Goal: Information Seeking & Learning: Learn about a topic

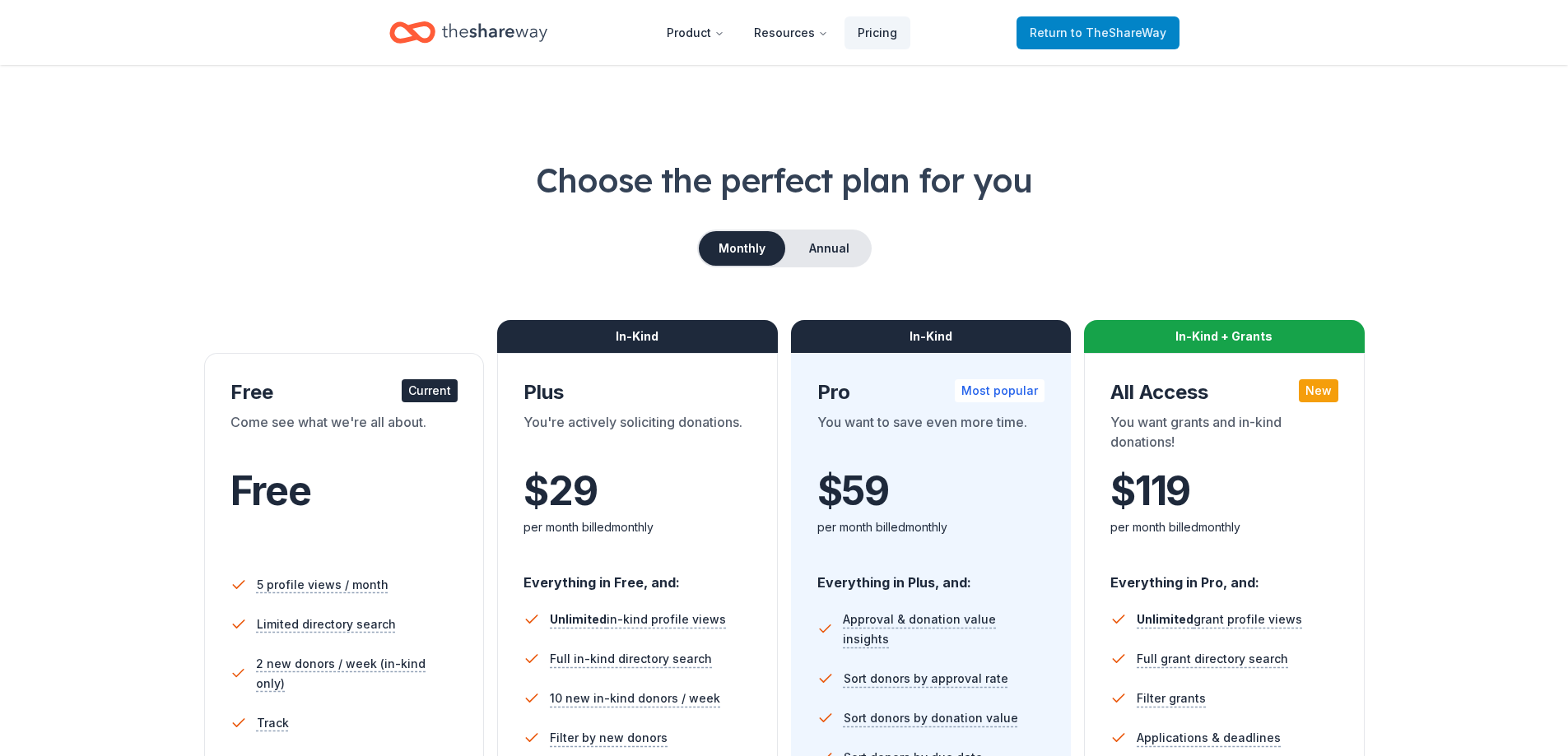
click at [1094, 43] on link "Return to TheShareWay" at bounding box center [1097, 32] width 163 height 33
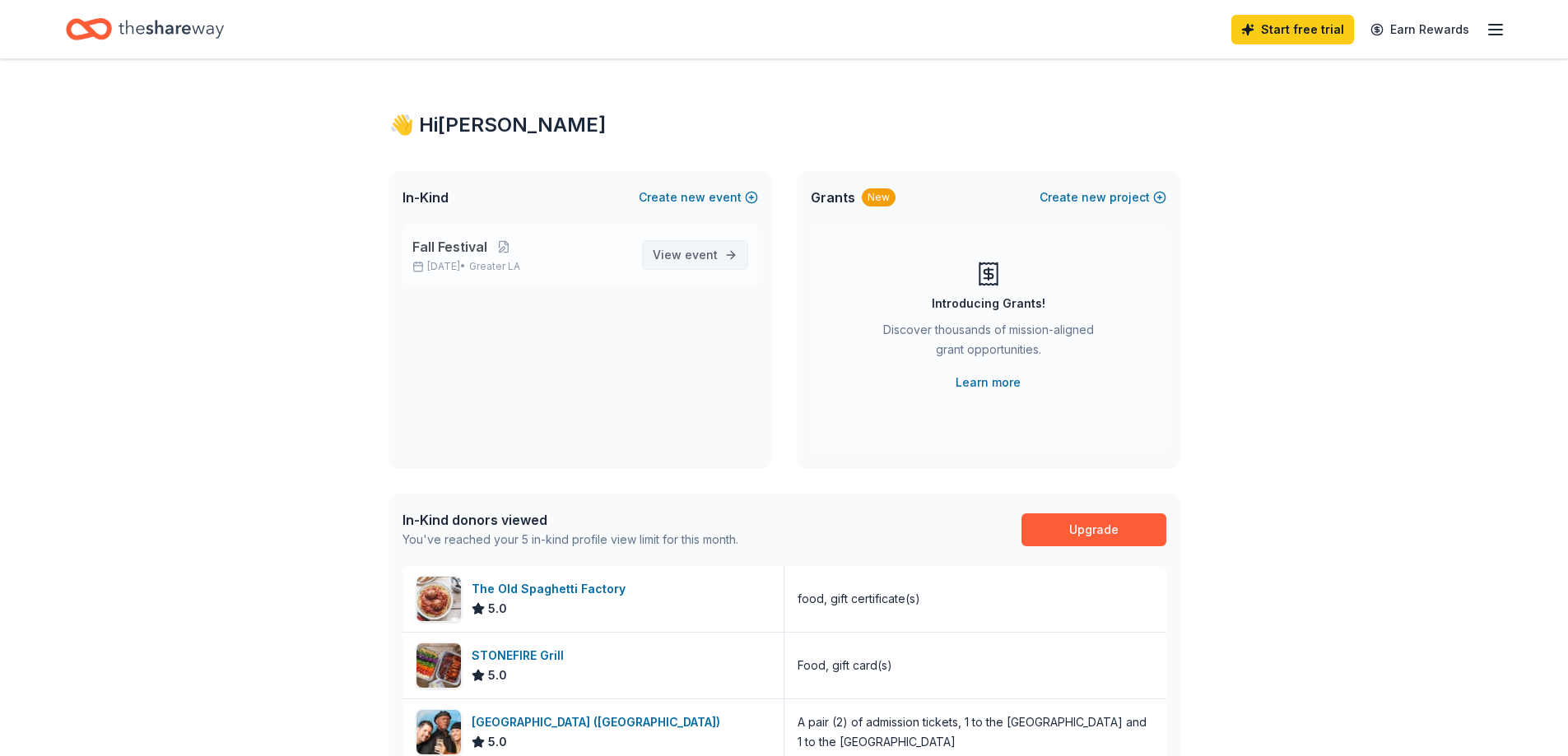
click at [702, 243] on link "View event" at bounding box center [694, 255] width 106 height 30
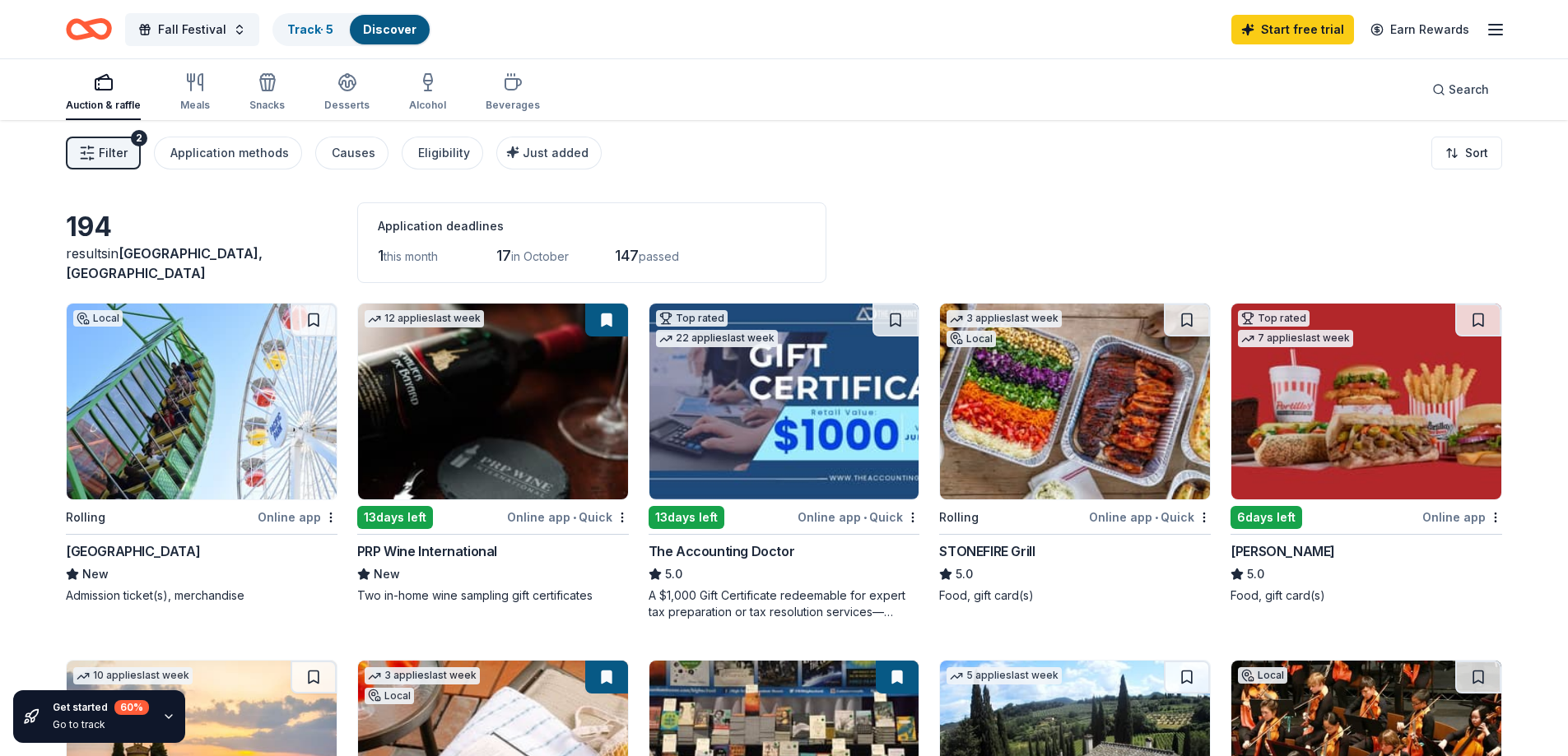
click at [123, 145] on span "Filter" at bounding box center [113, 153] width 29 height 20
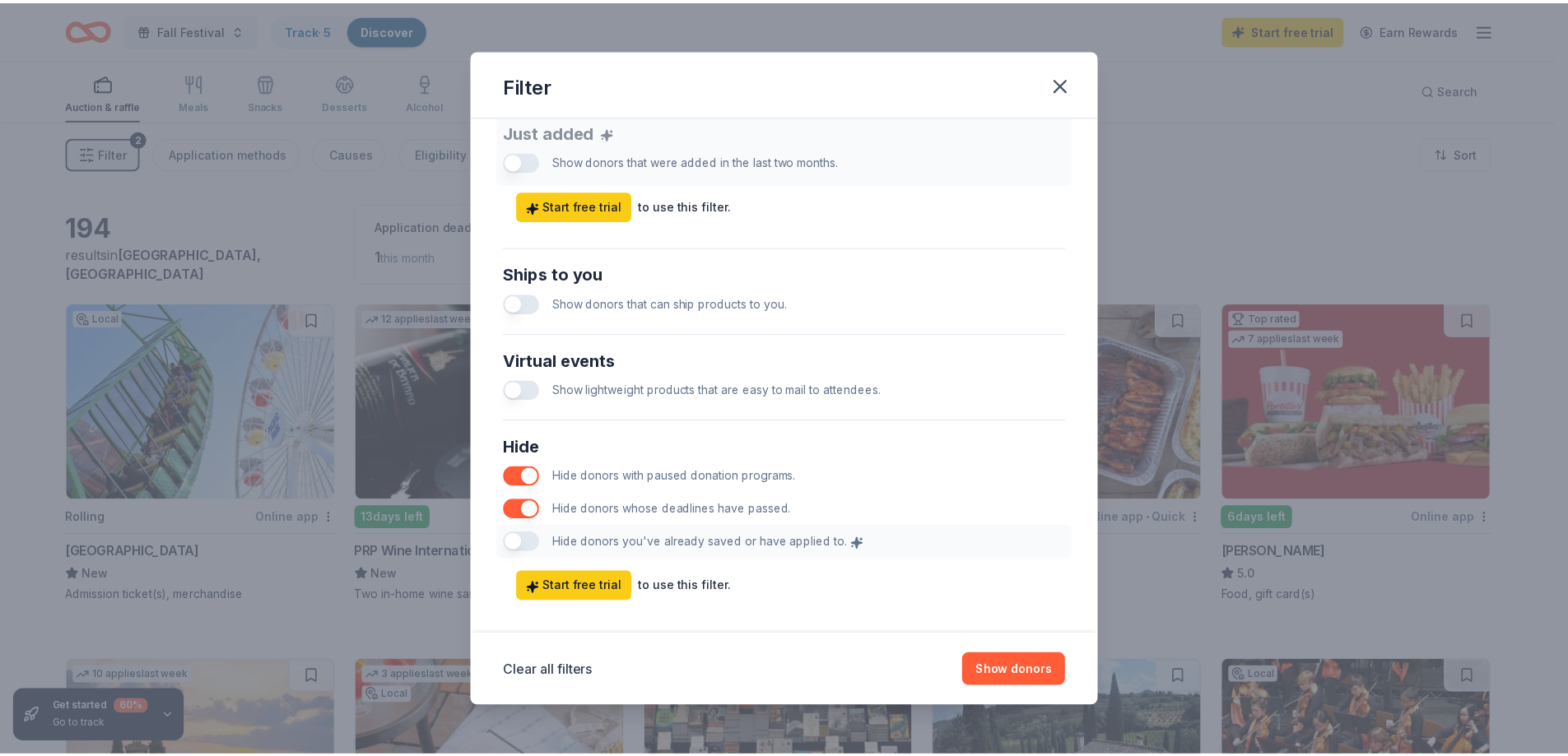
scroll to position [678, 0]
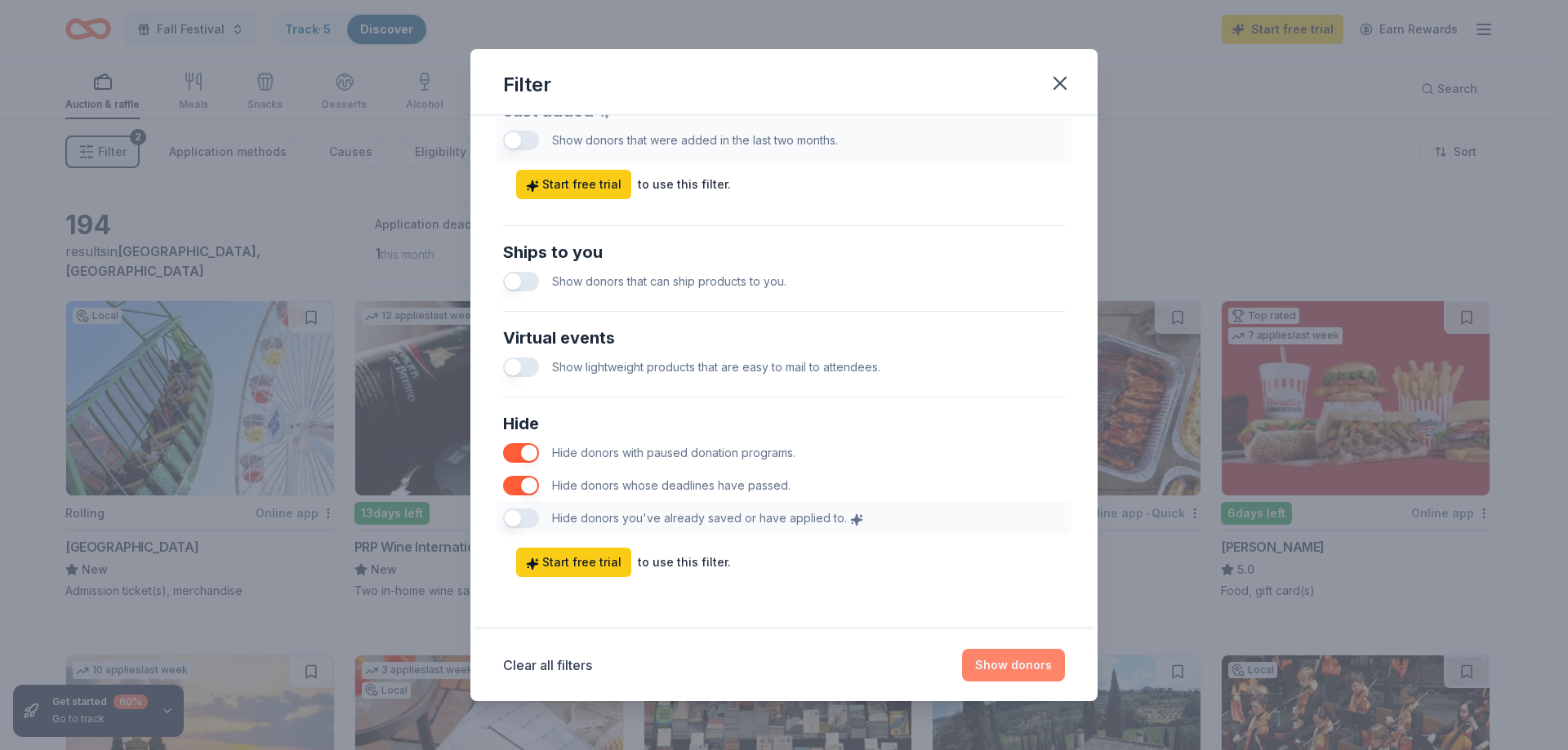
click at [994, 672] on button "Show donors" at bounding box center [1013, 665] width 103 height 33
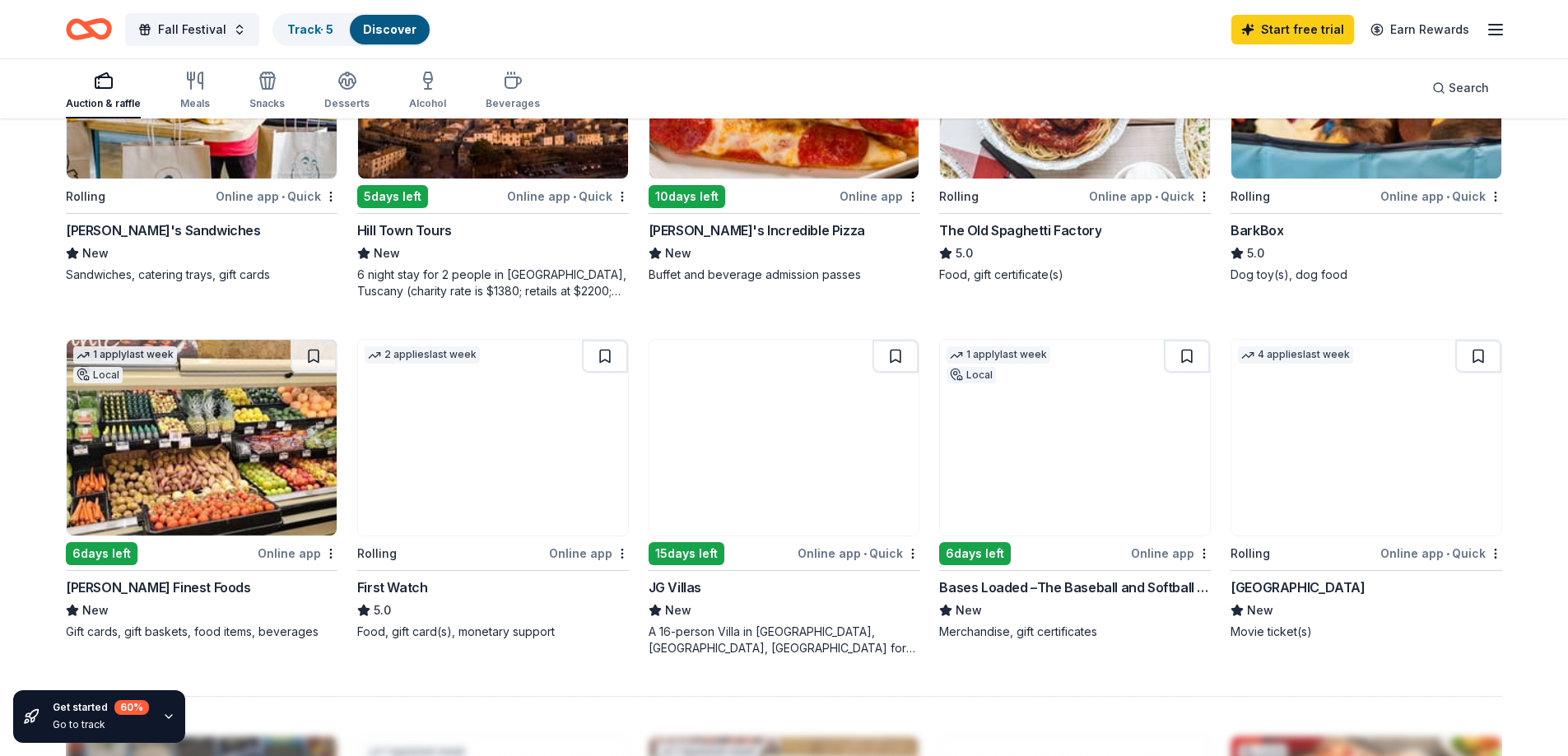
scroll to position [823, 0]
